Goal: Go to known website: Access a specific website the user already knows

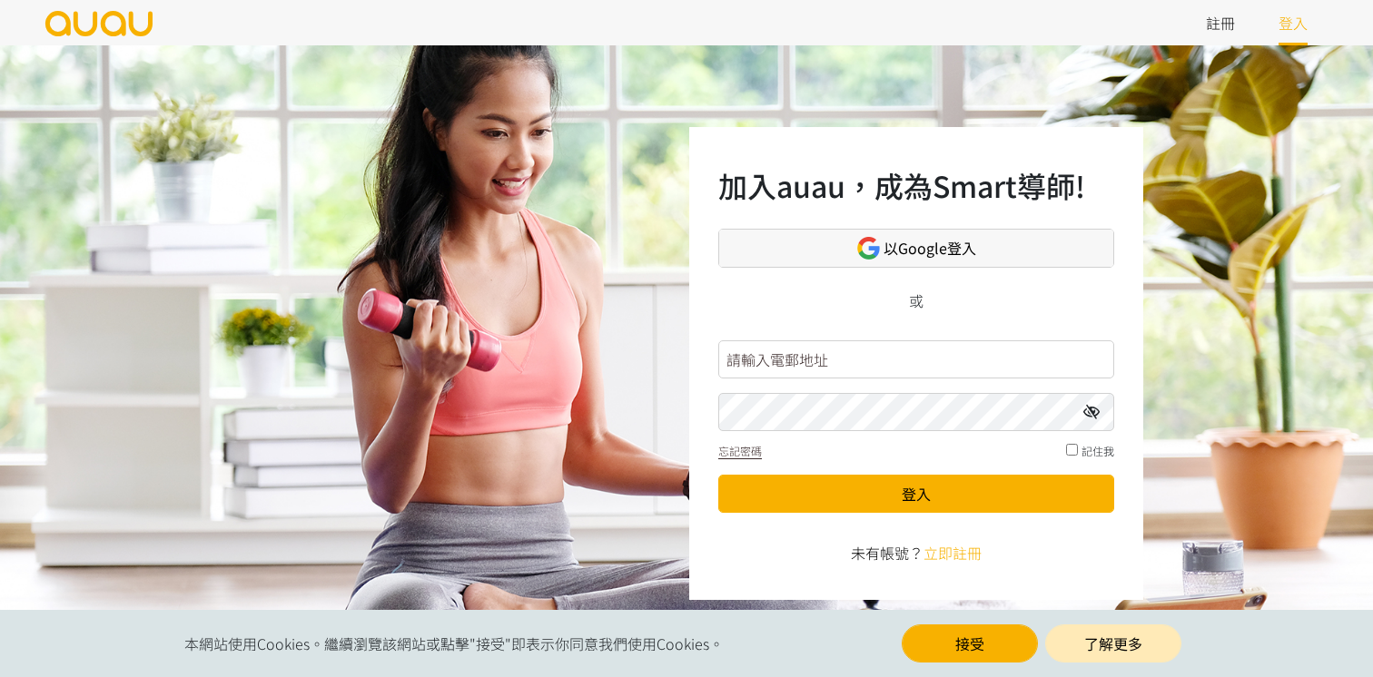
click at [1041, 238] on link "以Google登入" at bounding box center [916, 248] width 396 height 39
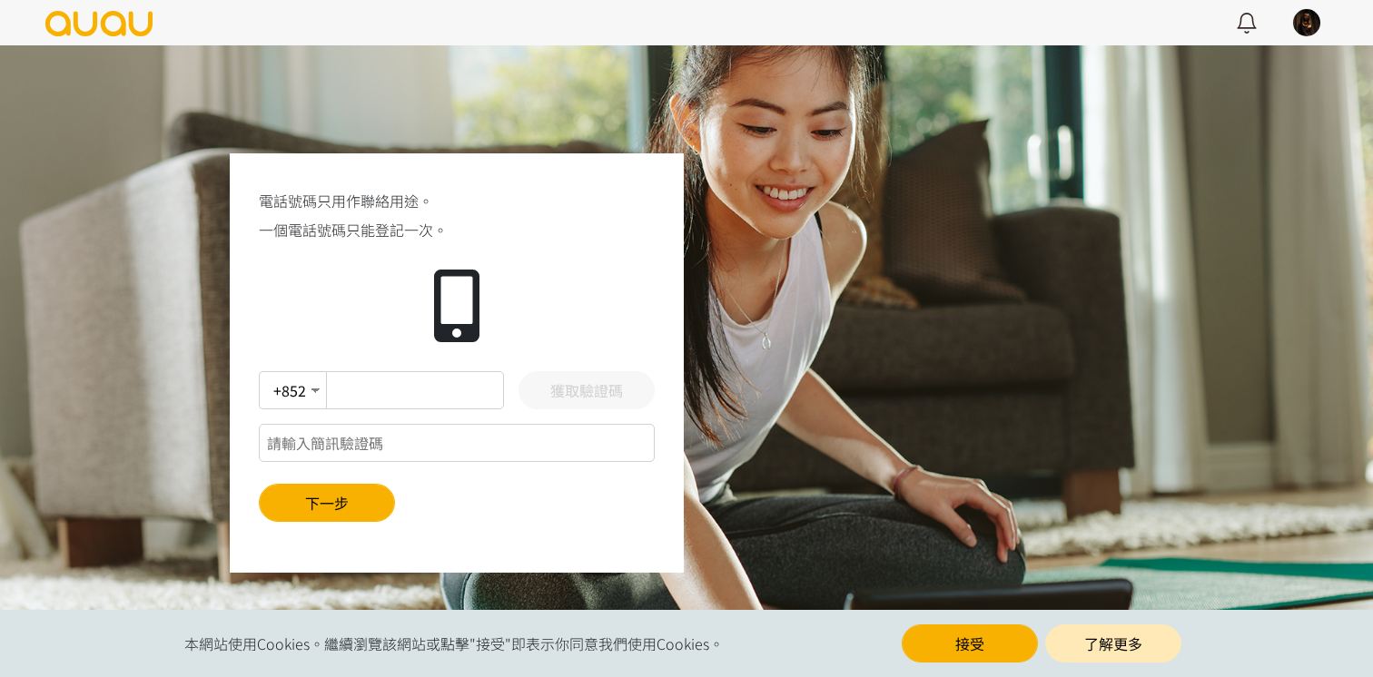
scroll to position [4, 0]
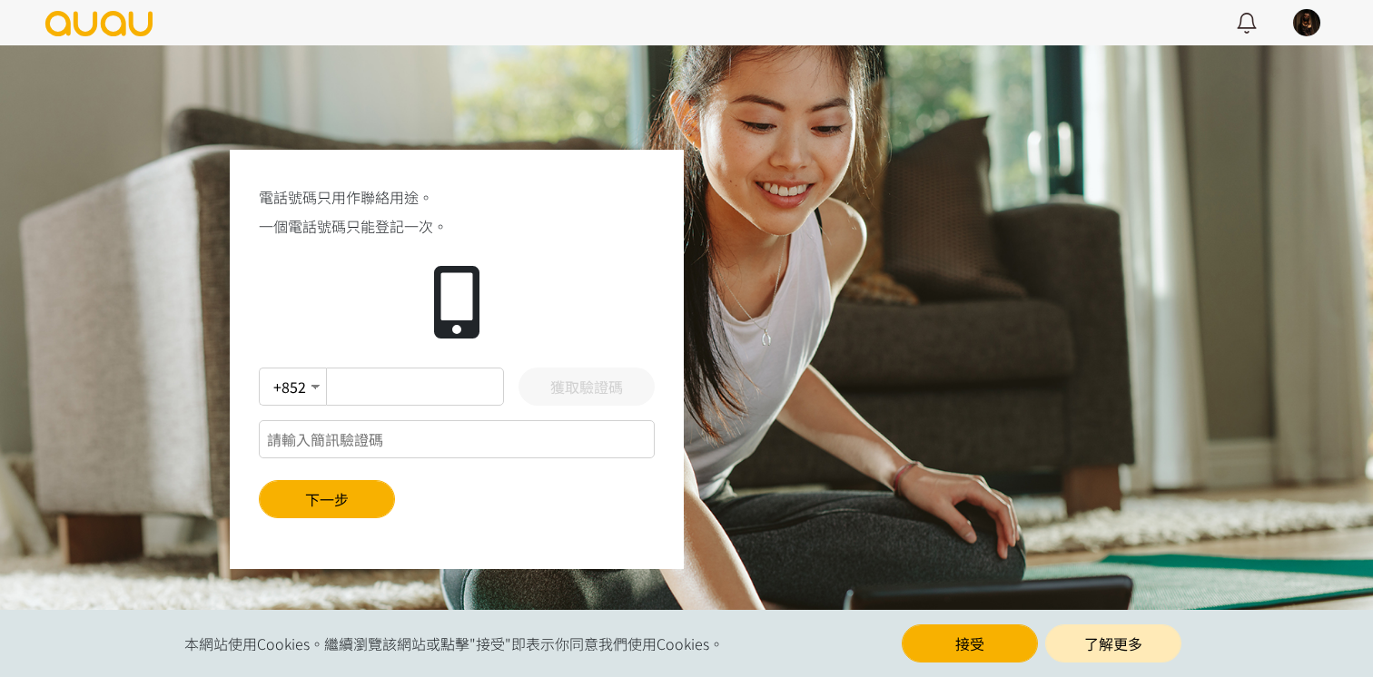
click at [392, 360] on div "電話號碼只用作聯絡用途。 一個電話號碼只能登記一次。 +852 +853 +886 +86 獲取驗證碼 下一步" at bounding box center [457, 360] width 454 height 420
click at [140, 25] on img at bounding box center [99, 23] width 111 height 25
